Goal: Task Accomplishment & Management: Manage account settings

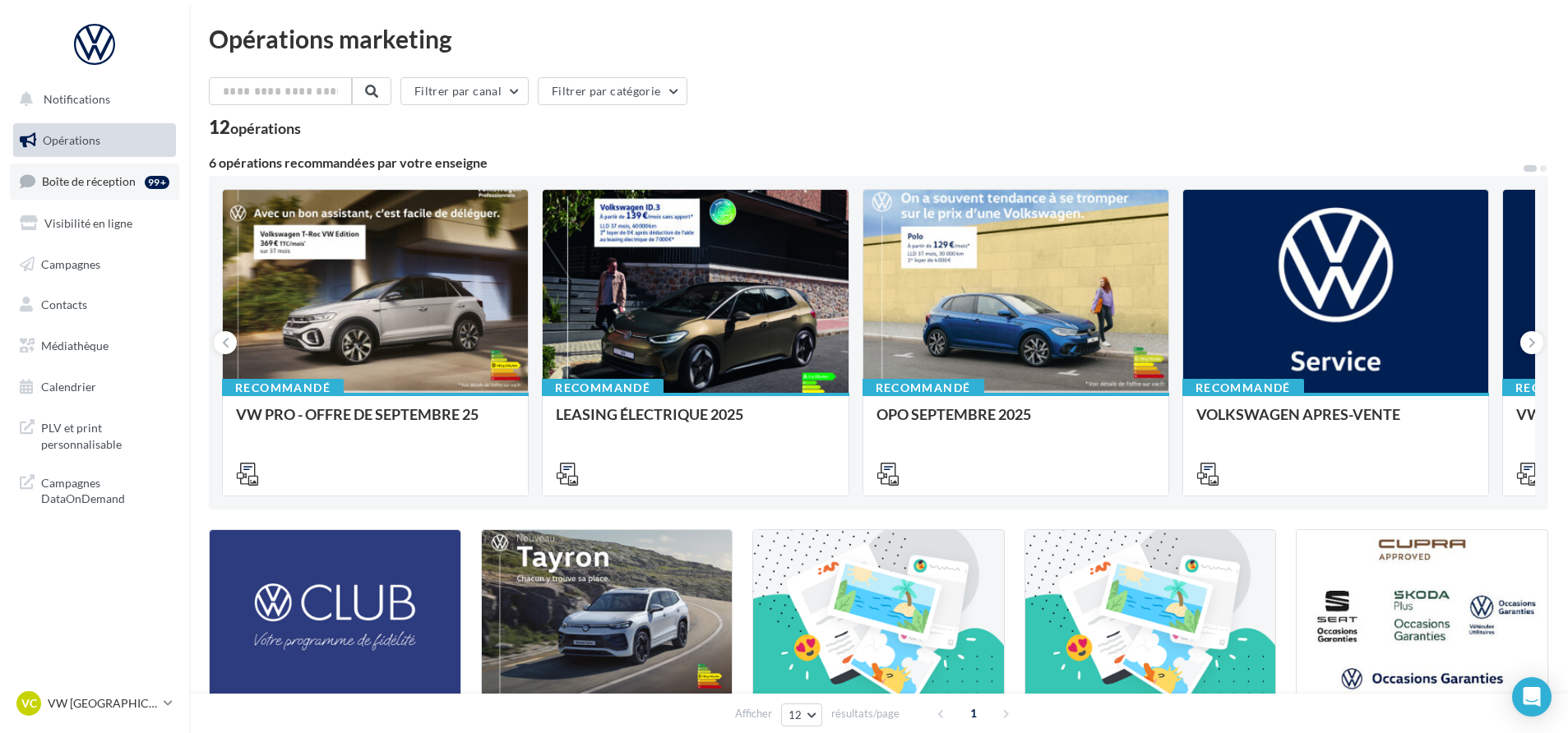
click at [135, 181] on link "Boîte de réception 99+" at bounding box center [94, 181] width 169 height 35
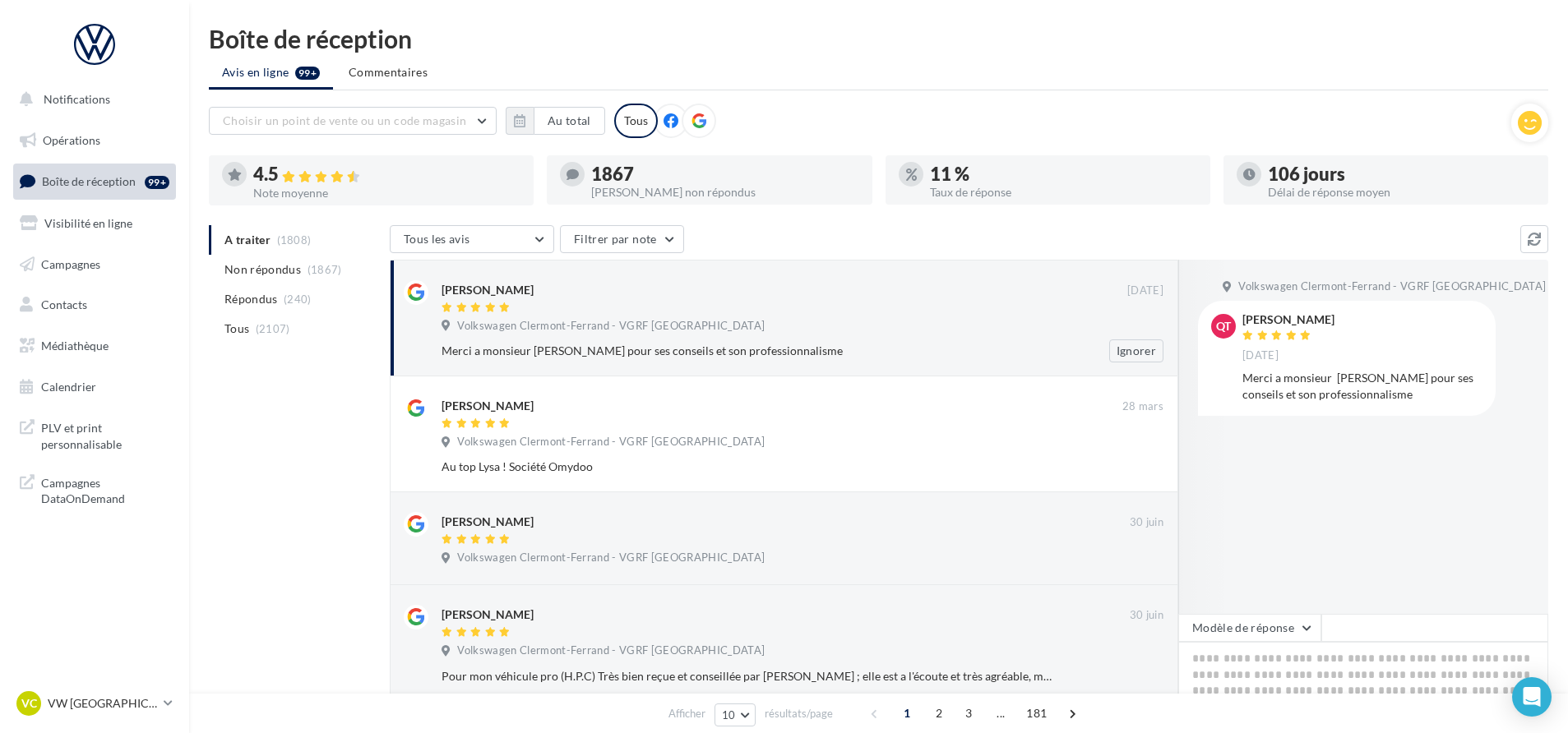
click at [608, 302] on div at bounding box center [784, 308] width 686 height 14
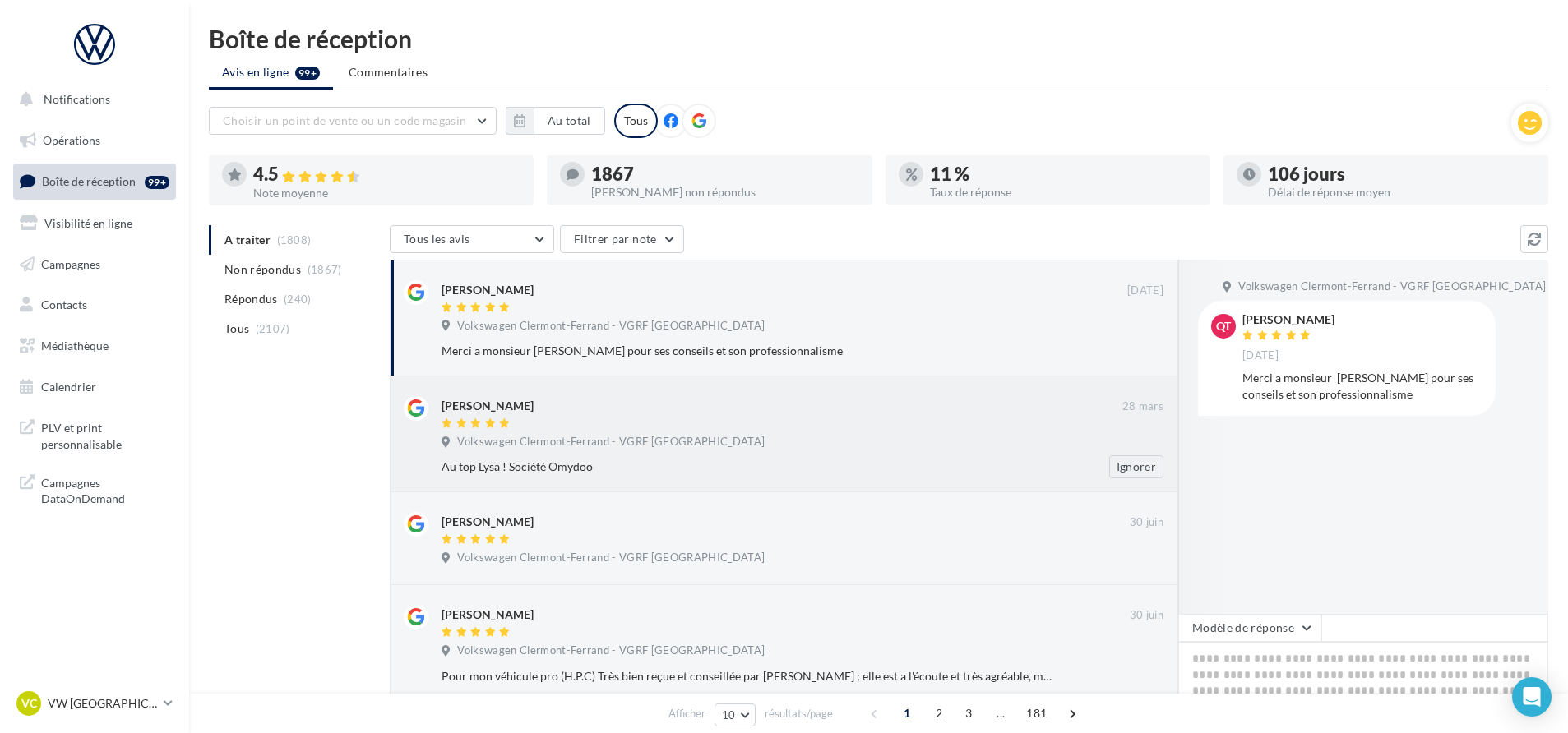
click at [638, 422] on div at bounding box center [782, 423] width 681 height 14
click at [743, 340] on div "Merci a monsieur [PERSON_NAME] pour ses conseils et son professionnalisme Ignor…" at bounding box center [809, 350] width 735 height 23
click at [1057, 64] on ul "Avis en ligne 99+ Commentaires" at bounding box center [878, 74] width 1339 height 32
click at [1057, 78] on ul "Avis en ligne 99+ Commentaires" at bounding box center [878, 74] width 1339 height 32
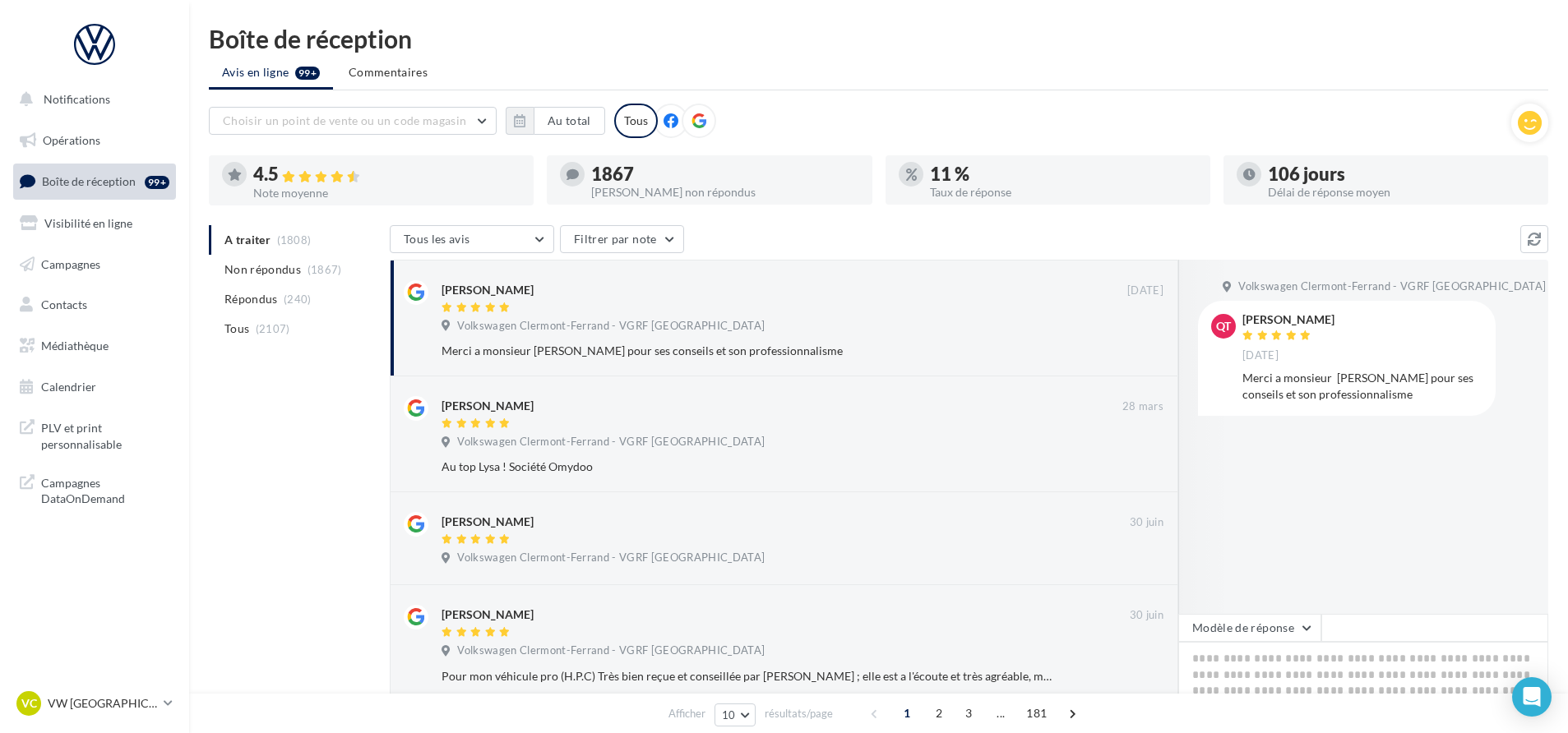
click at [1057, 78] on ul "Avis en ligne 99+ Commentaires" at bounding box center [878, 74] width 1339 height 32
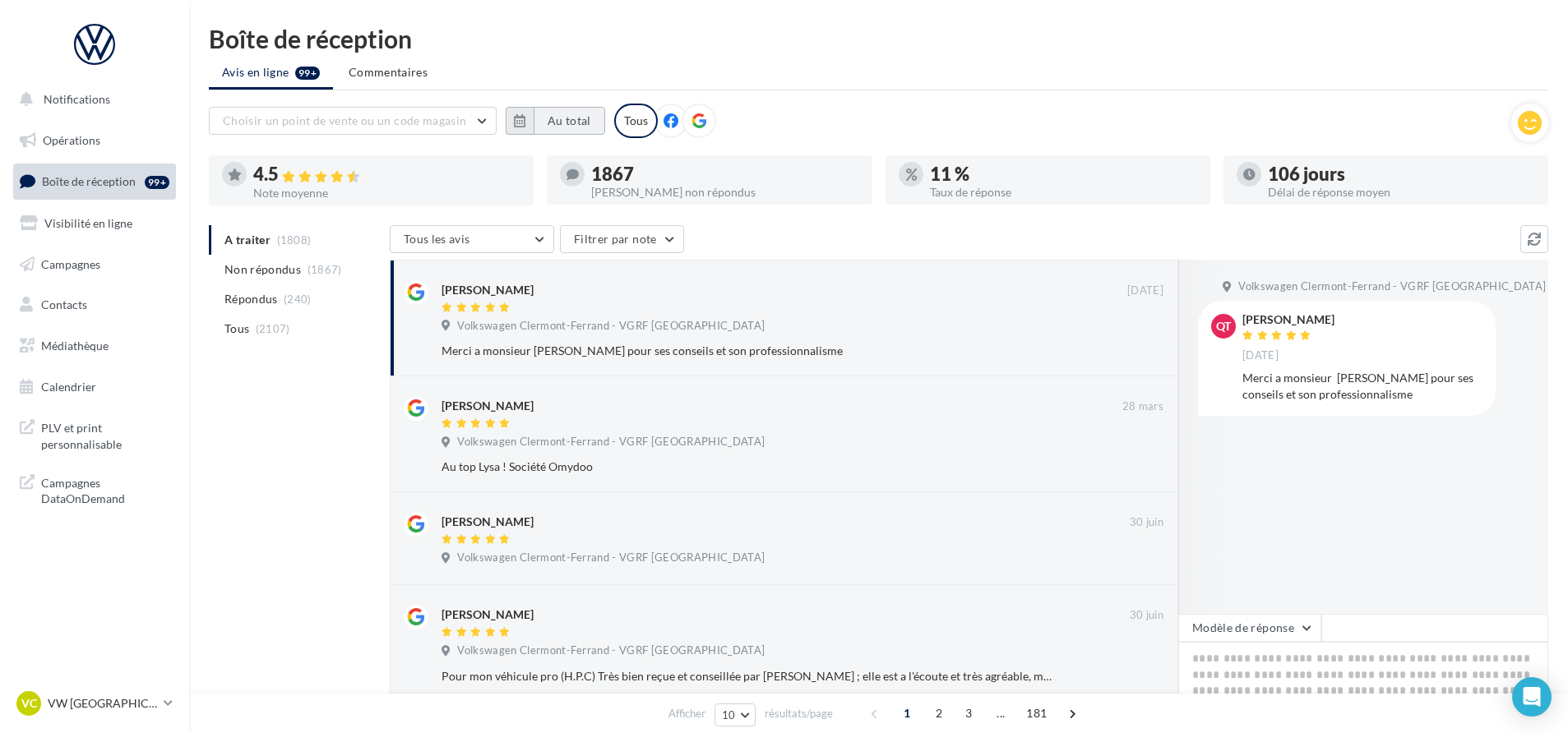
click at [570, 114] on button "Au total" at bounding box center [569, 120] width 71 height 28
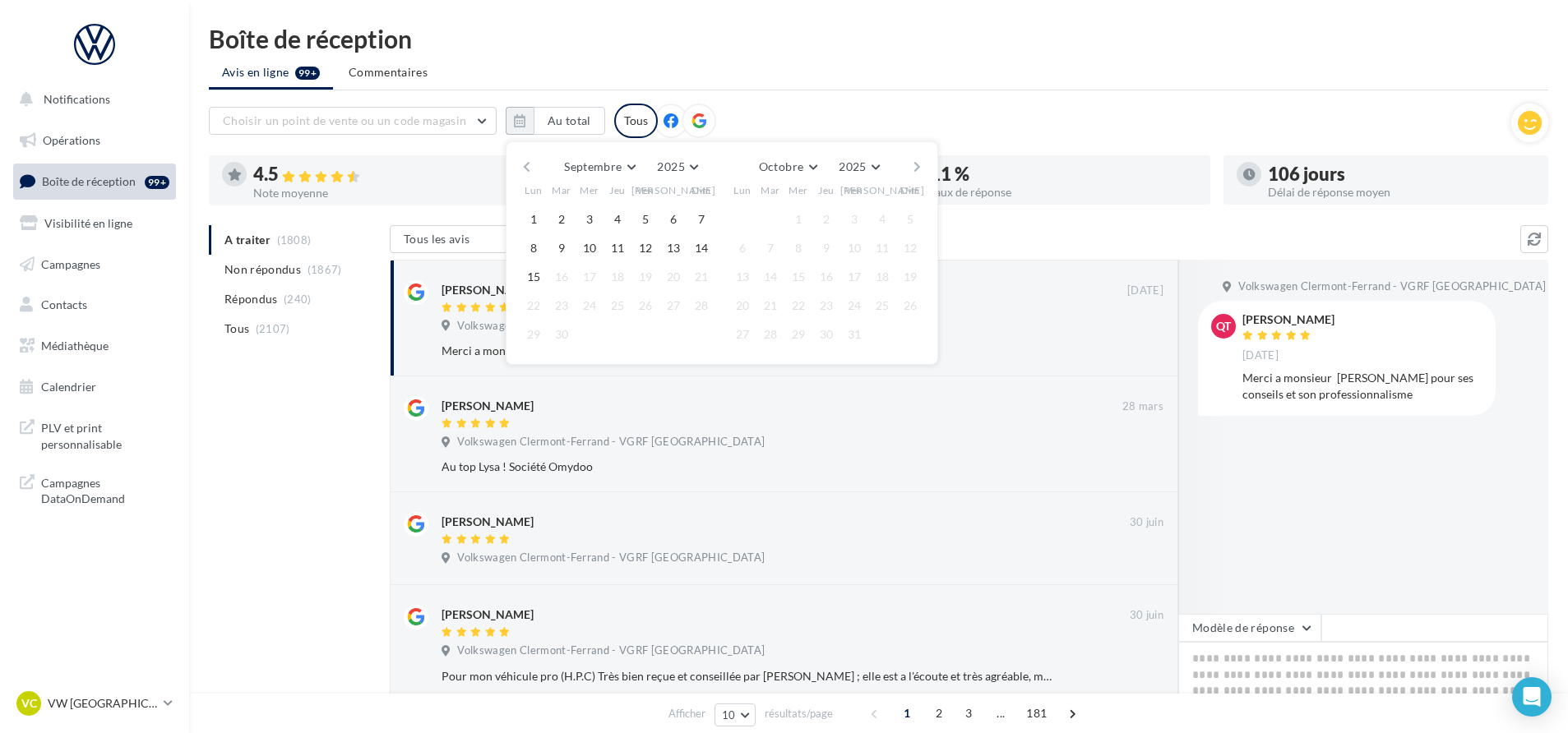
click at [525, 169] on button "button" at bounding box center [526, 166] width 14 height 23
click at [645, 224] on button "1" at bounding box center [645, 218] width 24 height 24
click at [522, 162] on button "button" at bounding box center [526, 166] width 14 height 23
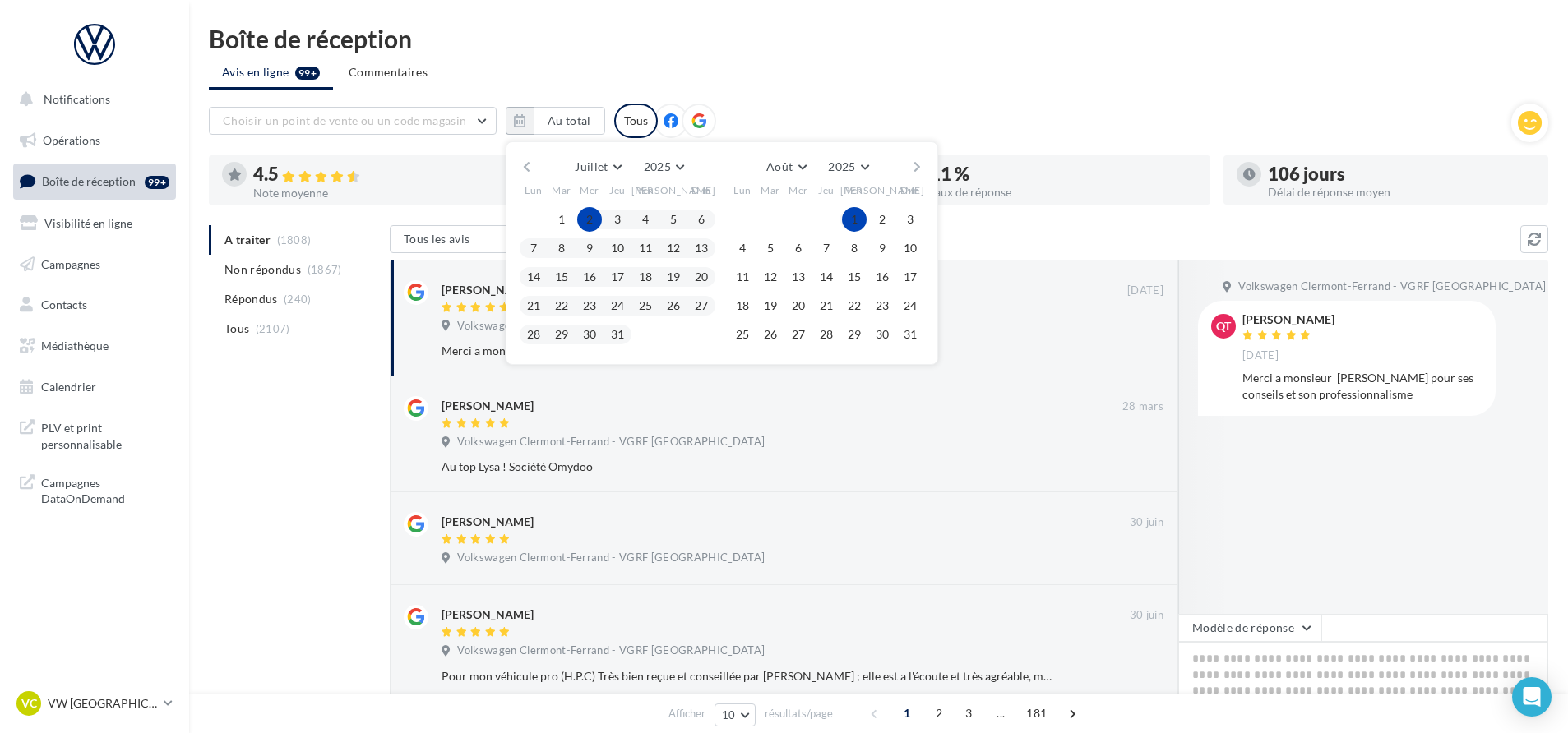
click at [598, 216] on button "2" at bounding box center [589, 218] width 24 height 24
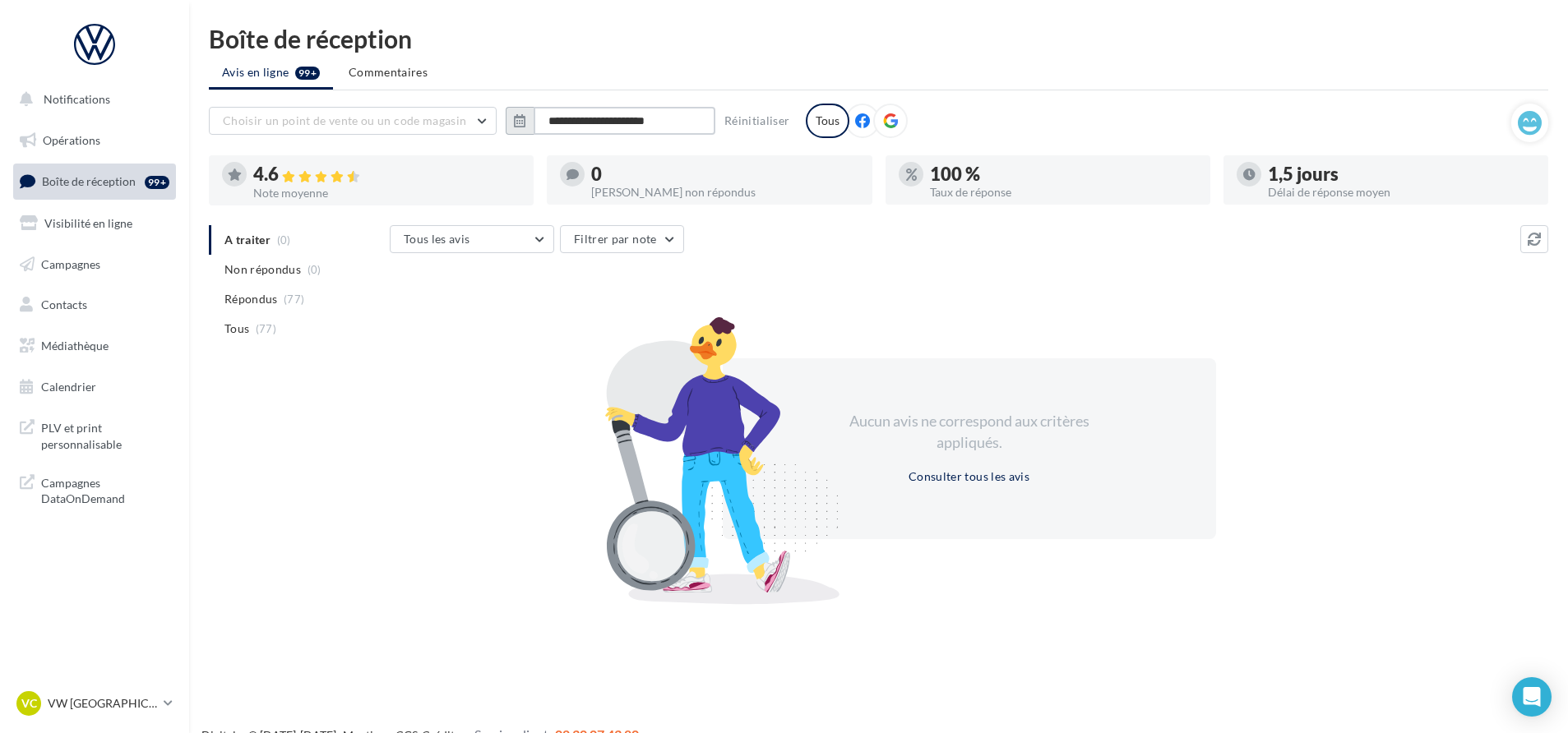
click at [680, 123] on input "**********" at bounding box center [624, 120] width 182 height 28
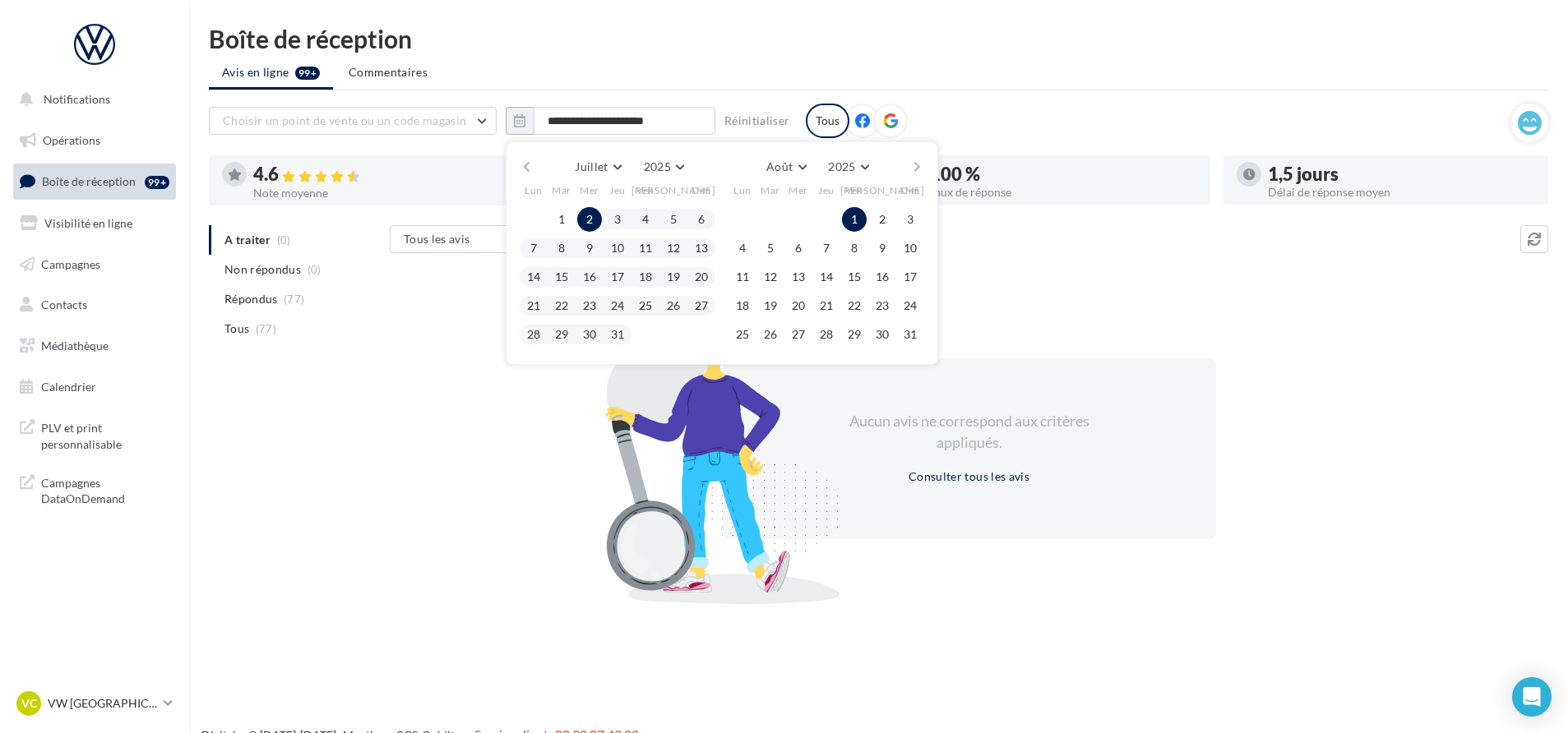
click at [907, 170] on div "Juillet Janvier Février Mars Avril Mai Juin Juillet Août Septembre Octobre Nove…" at bounding box center [722, 166] width 376 height 23
click at [911, 170] on button "button" at bounding box center [917, 166] width 14 height 23
click at [745, 277] on button "15" at bounding box center [742, 276] width 24 height 24
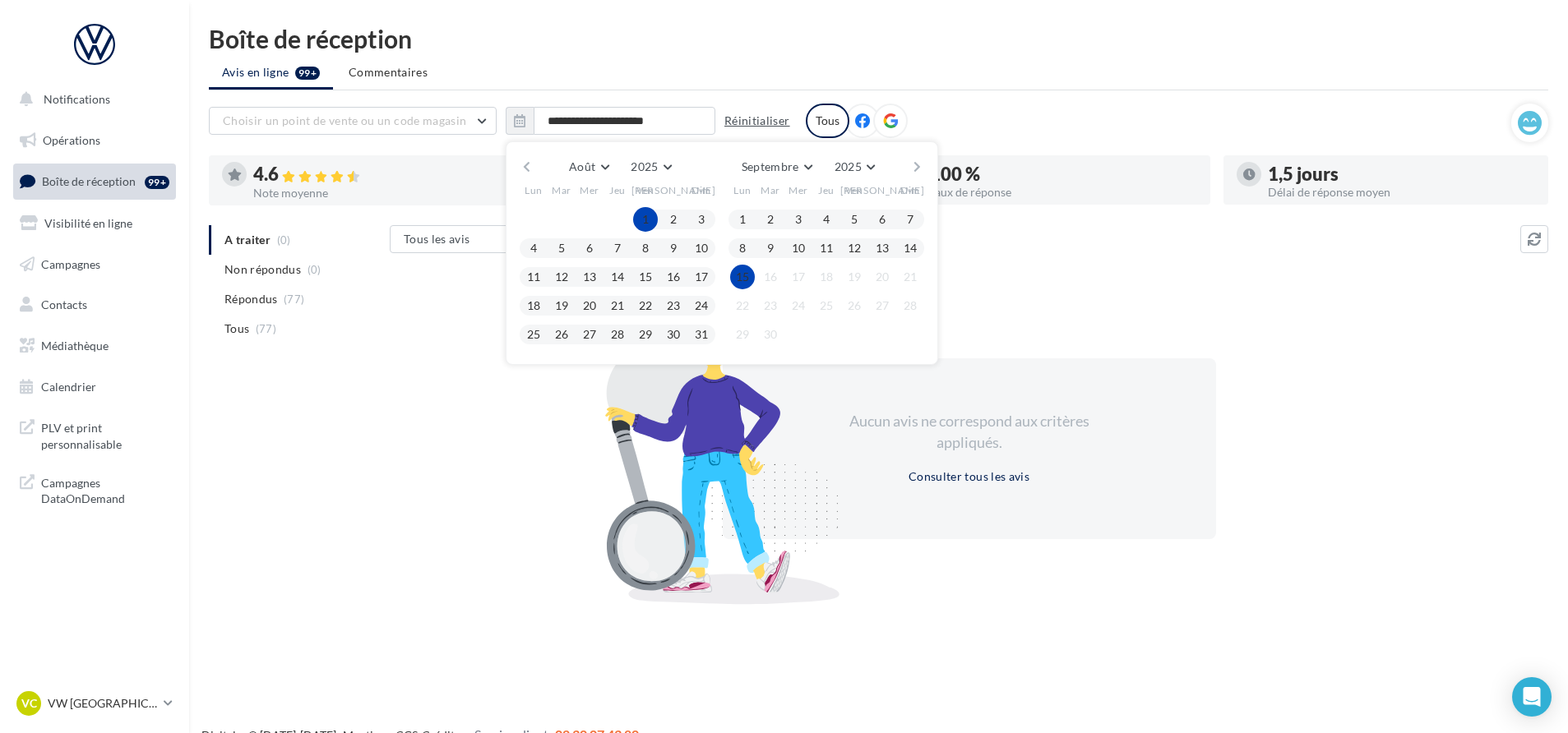
click at [764, 120] on button "Réinitialiser" at bounding box center [757, 121] width 79 height 20
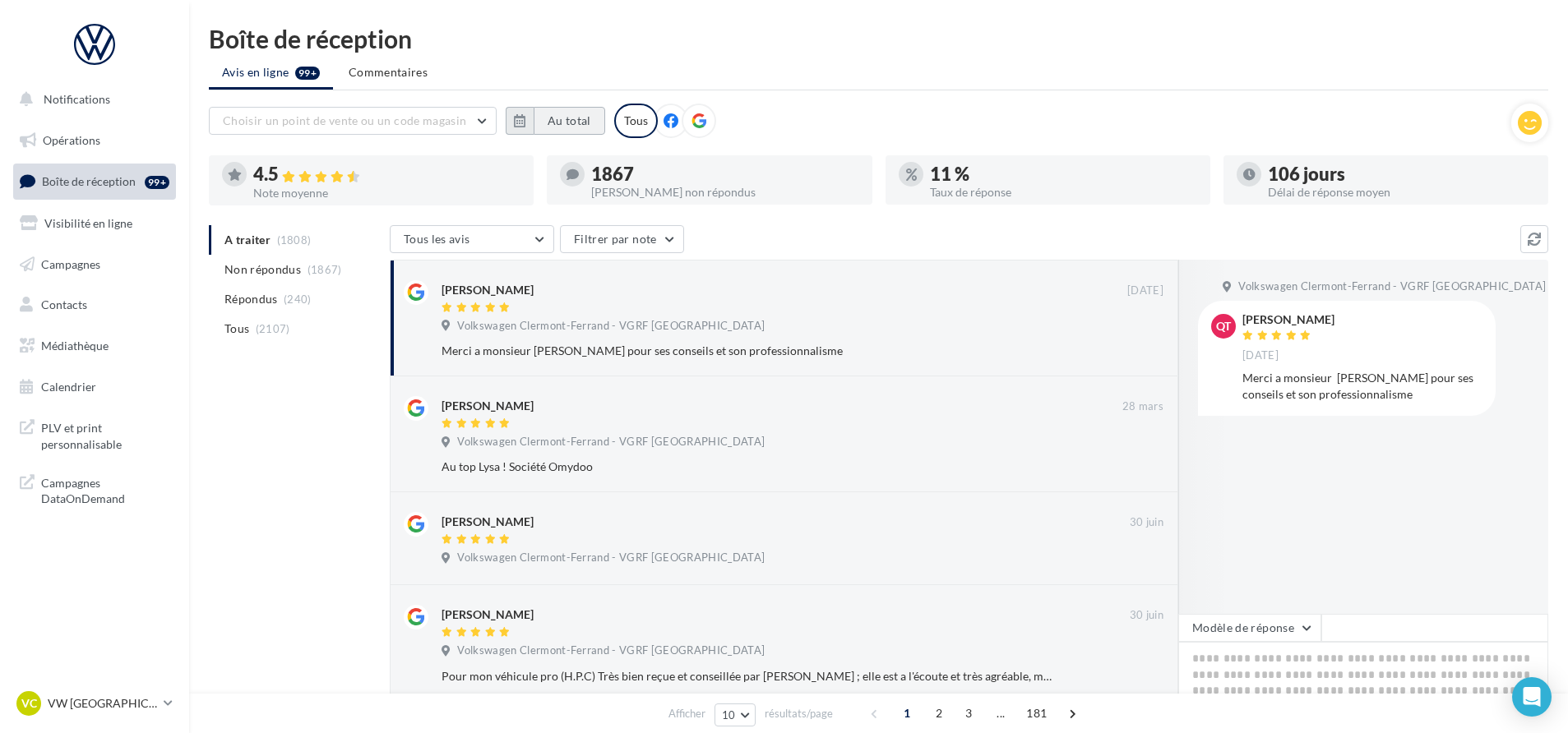
click at [558, 124] on button "Au total" at bounding box center [569, 120] width 71 height 28
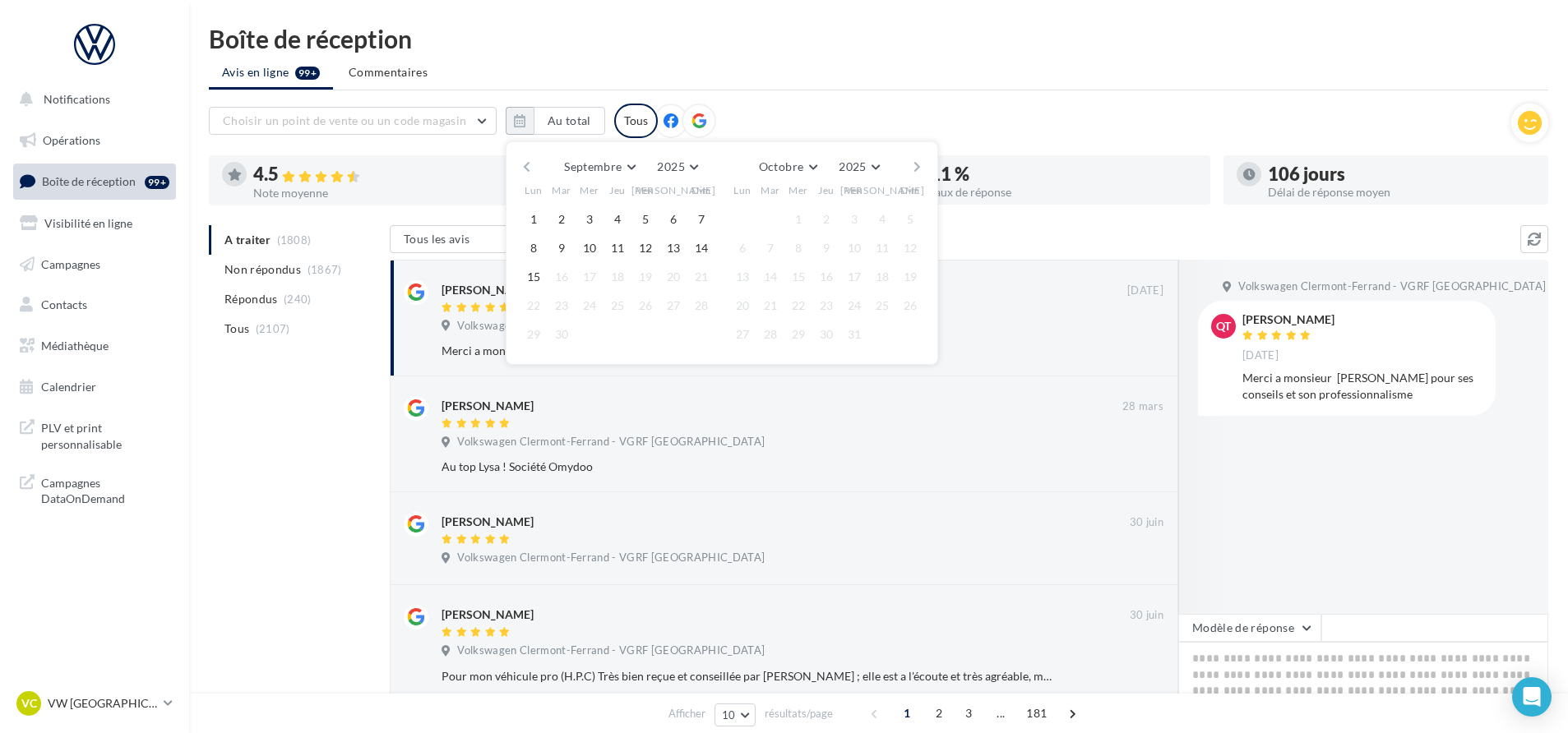
click at [522, 169] on button "button" at bounding box center [526, 166] width 14 height 23
click at [527, 167] on button "button" at bounding box center [526, 166] width 14 height 23
click at [607, 218] on button "3" at bounding box center [617, 218] width 24 height 24
click at [918, 169] on button "button" at bounding box center [917, 166] width 14 height 23
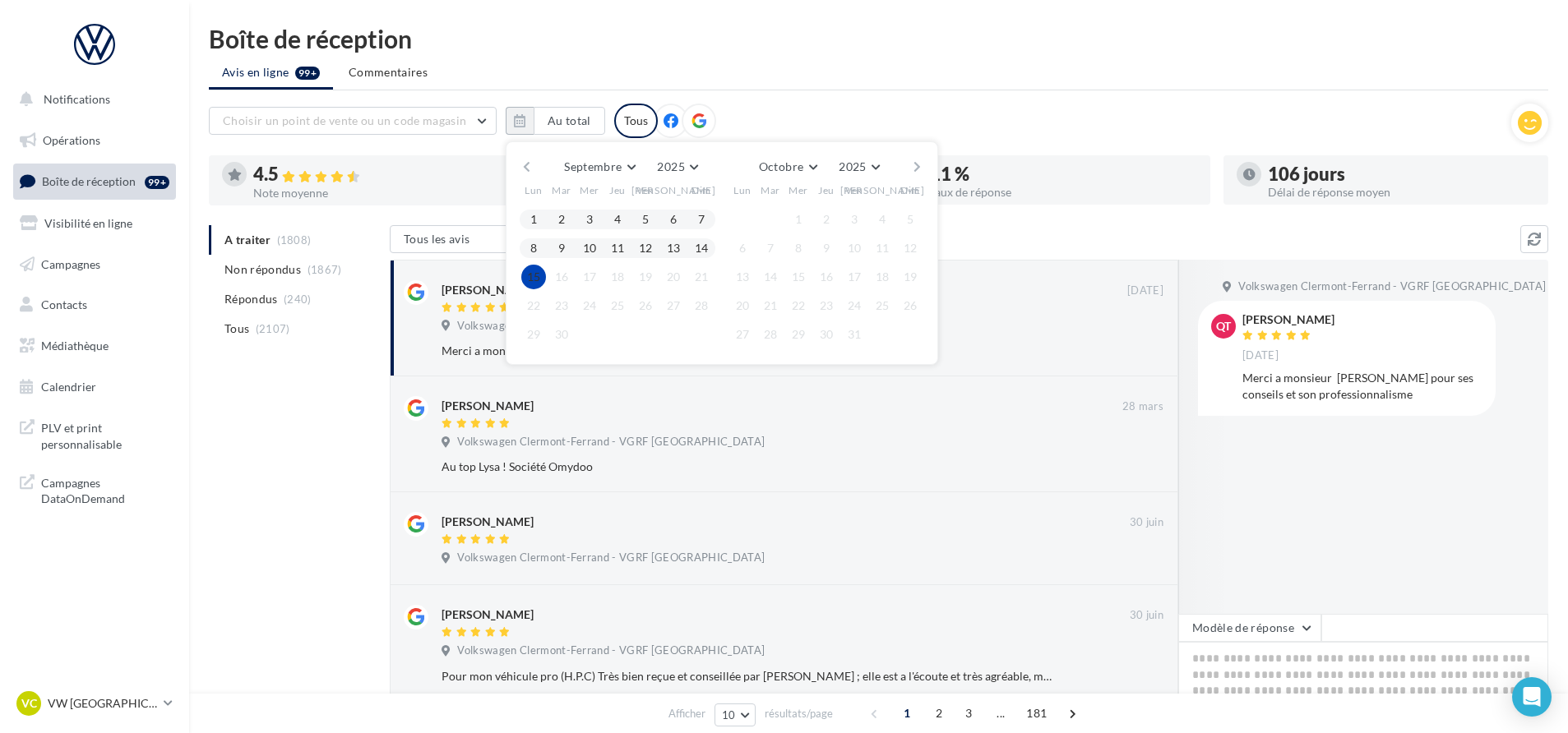
click at [542, 278] on button "15" at bounding box center [533, 276] width 24 height 24
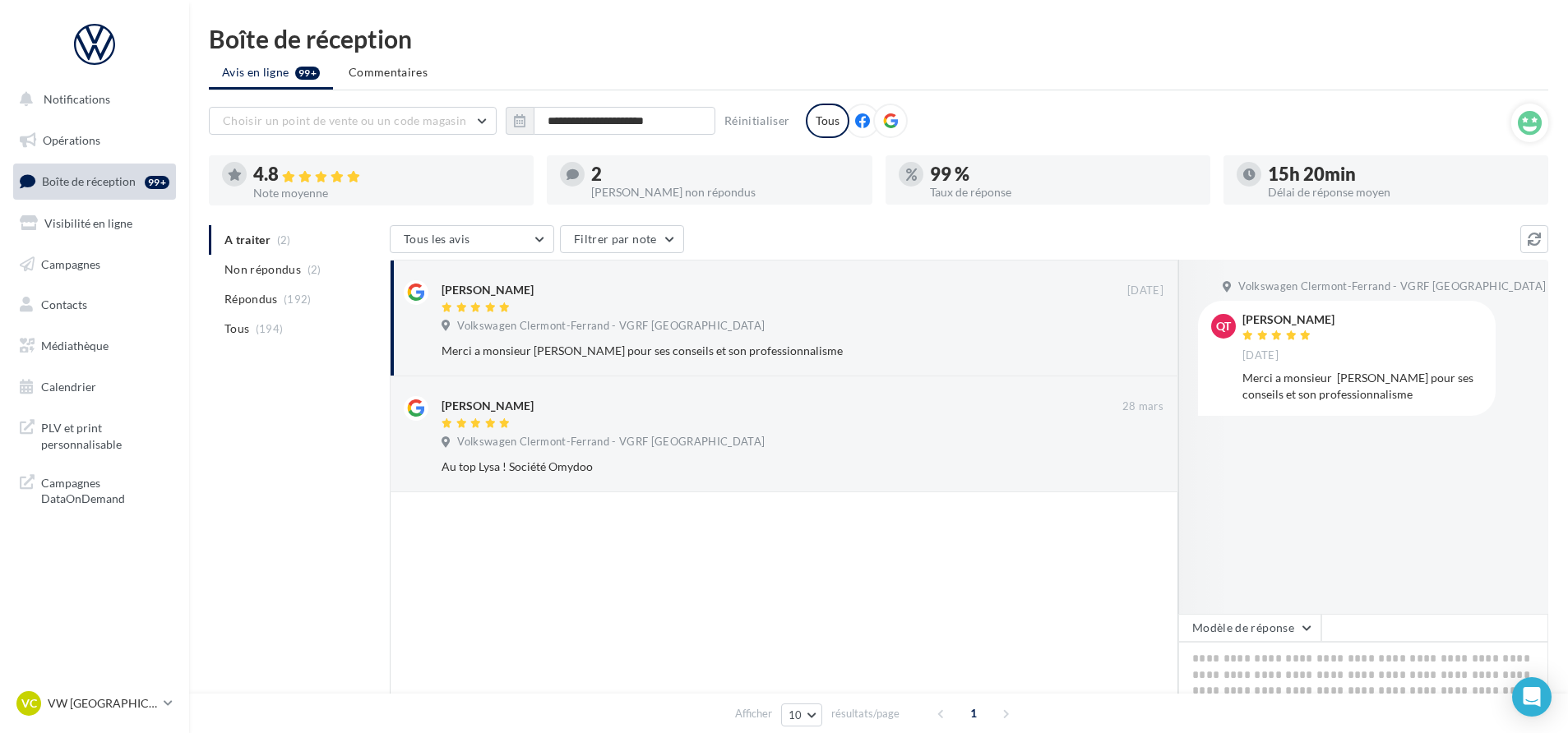
click at [1098, 67] on ul "Avis en ligne 99+ Commentaires" at bounding box center [878, 74] width 1339 height 32
click at [1071, 88] on ul "Avis en ligne 99+ Commentaires" at bounding box center [878, 74] width 1339 height 32
click at [767, 575] on div at bounding box center [783, 639] width 789 height 294
click at [684, 562] on div at bounding box center [783, 639] width 789 height 294
click at [600, 596] on div at bounding box center [783, 639] width 789 height 294
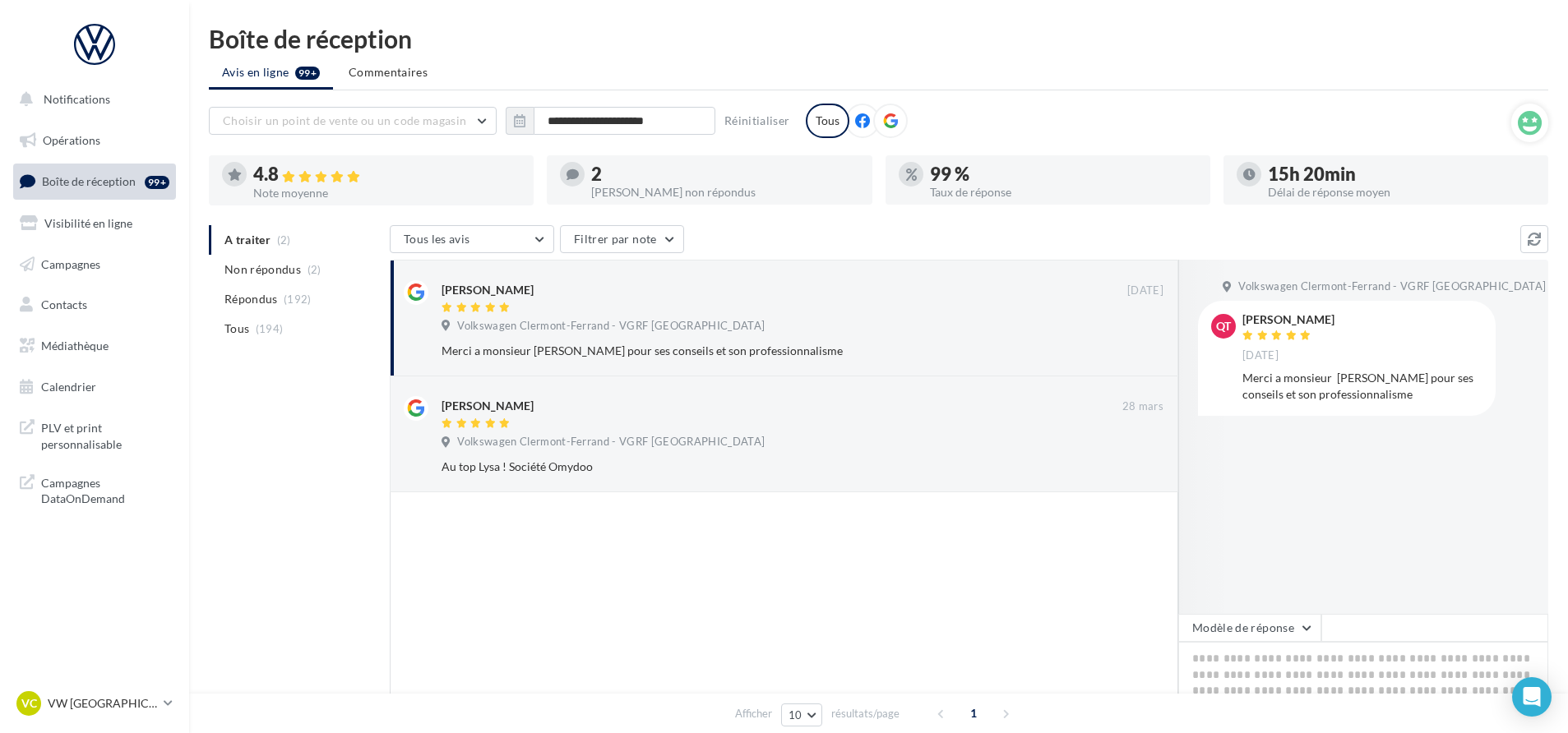
click at [300, 452] on div "A traiter (2) Non répondus (2) Répondus (192) Tous (194) Tous les avis Tous les…" at bounding box center [878, 528] width 1339 height 608
click at [871, 65] on ul "Avis en ligne 99+ Commentaires" at bounding box center [878, 74] width 1339 height 32
click at [746, 588] on div at bounding box center [783, 639] width 789 height 294
drag, startPoint x: 552, startPoint y: 38, endPoint x: 210, endPoint y: 44, distance: 342.1
click at [210, 44] on div "Boîte de réception" at bounding box center [878, 38] width 1339 height 24
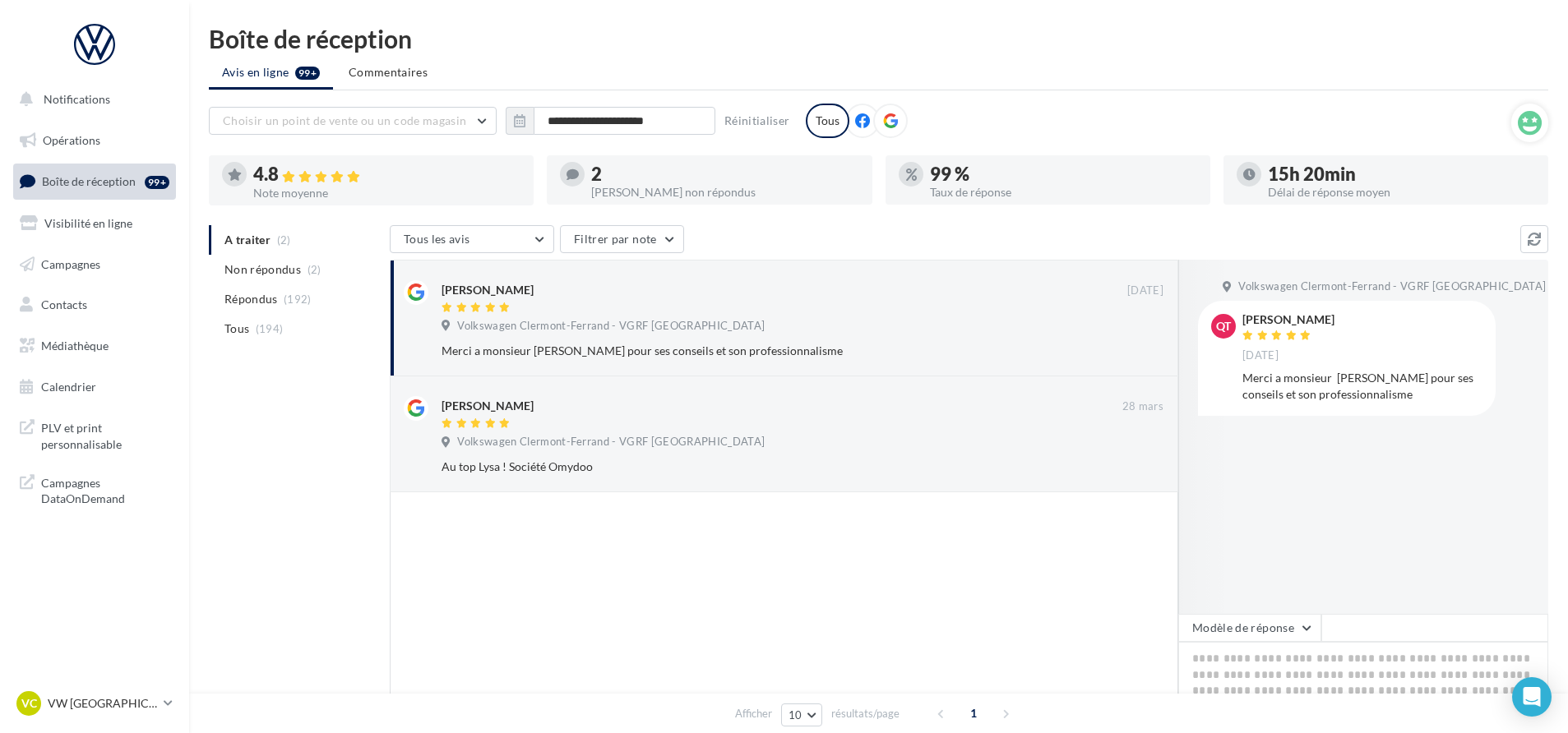
drag, startPoint x: 210, startPoint y: 44, endPoint x: 538, endPoint y: 55, distance: 328.2
click at [538, 55] on div "**********" at bounding box center [878, 429] width 1378 height 806
click at [1148, 51] on div "**********" at bounding box center [878, 429] width 1378 height 806
drag, startPoint x: 547, startPoint y: 49, endPoint x: 508, endPoint y: 44, distance: 39.3
click at [547, 48] on div "Boîte de réception" at bounding box center [878, 38] width 1339 height 24
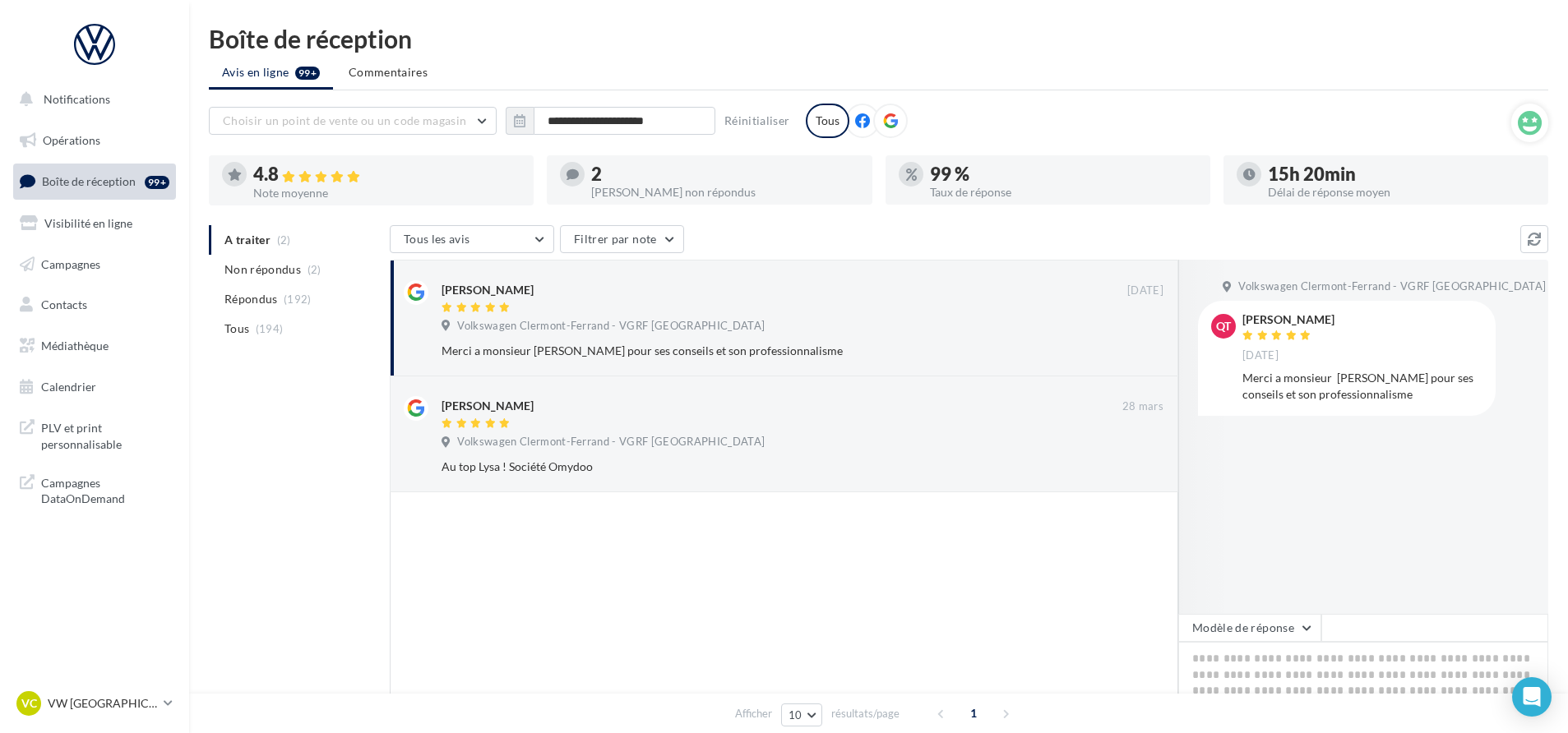
click at [518, 42] on div "Boîte de réception" at bounding box center [878, 38] width 1339 height 24
click at [695, 67] on ul "Avis en ligne 99+ Commentaires" at bounding box center [878, 74] width 1339 height 32
click at [695, 51] on div "**********" at bounding box center [878, 429] width 1378 height 806
click at [632, 46] on div "Boîte de réception" at bounding box center [878, 38] width 1339 height 24
